Goal: Information Seeking & Learning: Learn about a topic

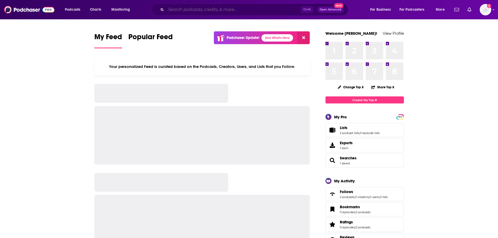
click at [197, 11] on input "Search podcasts, credits, & more..." at bounding box center [233, 9] width 135 height 8
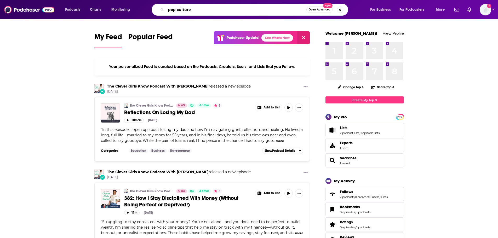
type input "pop culture"
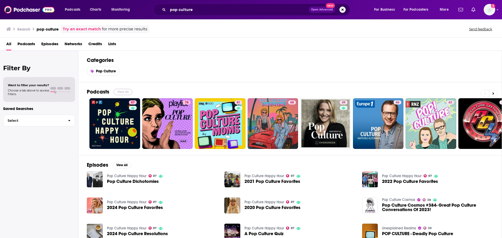
click at [123, 90] on button "View All" at bounding box center [122, 92] width 19 height 6
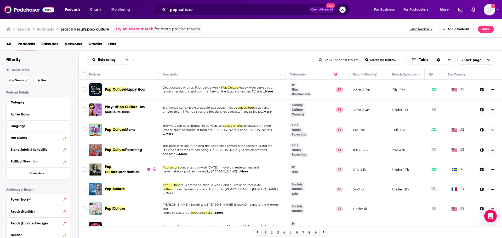
click at [122, 90] on span "Pop Culture" at bounding box center [115, 89] width 20 height 4
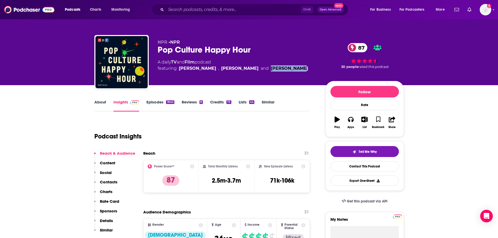
drag, startPoint x: 289, startPoint y: 67, endPoint x: 269, endPoint y: 67, distance: 20.1
click at [269, 67] on div "A daily TV and Film podcast featuring [PERSON_NAME] , [PERSON_NAME] and [PERSON…" at bounding box center [237, 65] width 159 height 13
copy link "[PERSON_NAME]"
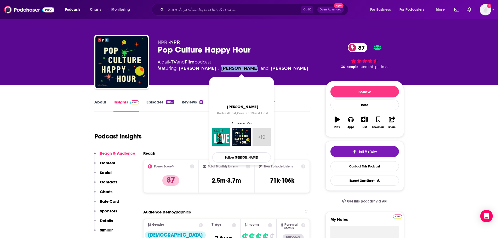
drag, startPoint x: 257, startPoint y: 69, endPoint x: 227, endPoint y: 70, distance: 29.5
click at [227, 70] on span "featuring [PERSON_NAME] , [PERSON_NAME] and [PERSON_NAME]" at bounding box center [233, 68] width 151 height 6
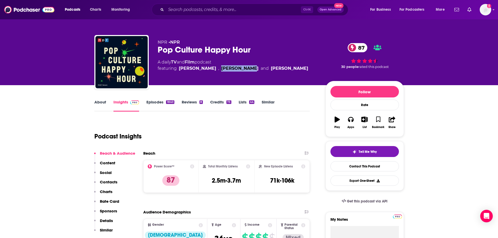
copy link "[PERSON_NAME]"
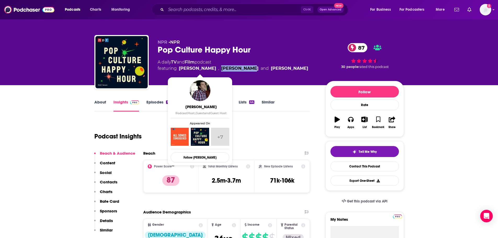
drag, startPoint x: 177, startPoint y: 67, endPoint x: 221, endPoint y: 67, distance: 43.7
click at [221, 67] on span "featuring [PERSON_NAME] , [PERSON_NAME] and [PERSON_NAME]" at bounding box center [233, 68] width 151 height 6
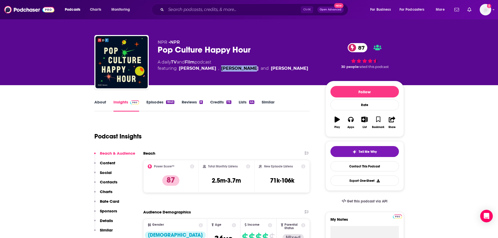
copy span "[PERSON_NAME]"
